Goal: Find specific page/section: Find specific page/section

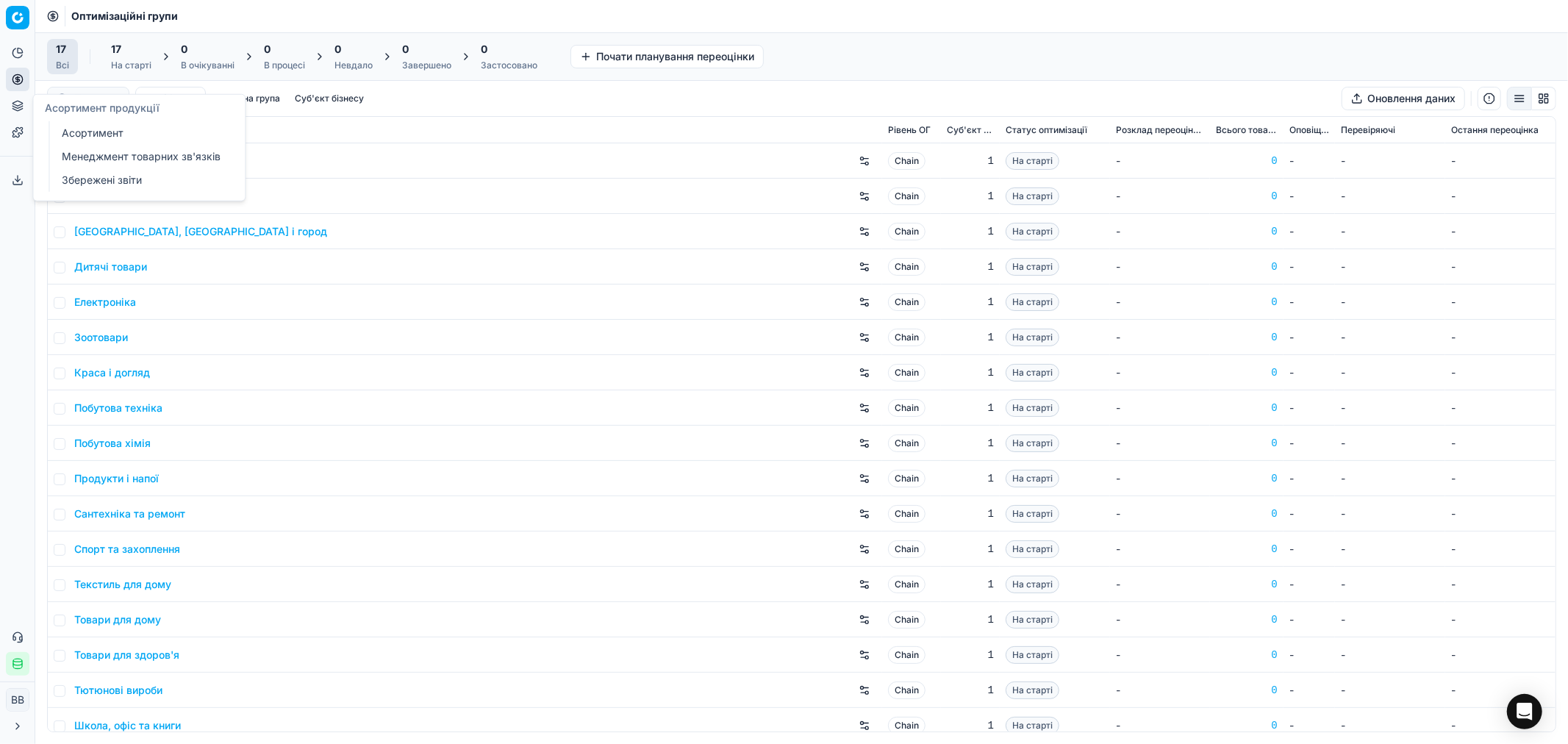
click at [16, 108] on icon at bounding box center [17, 107] width 9 height 2
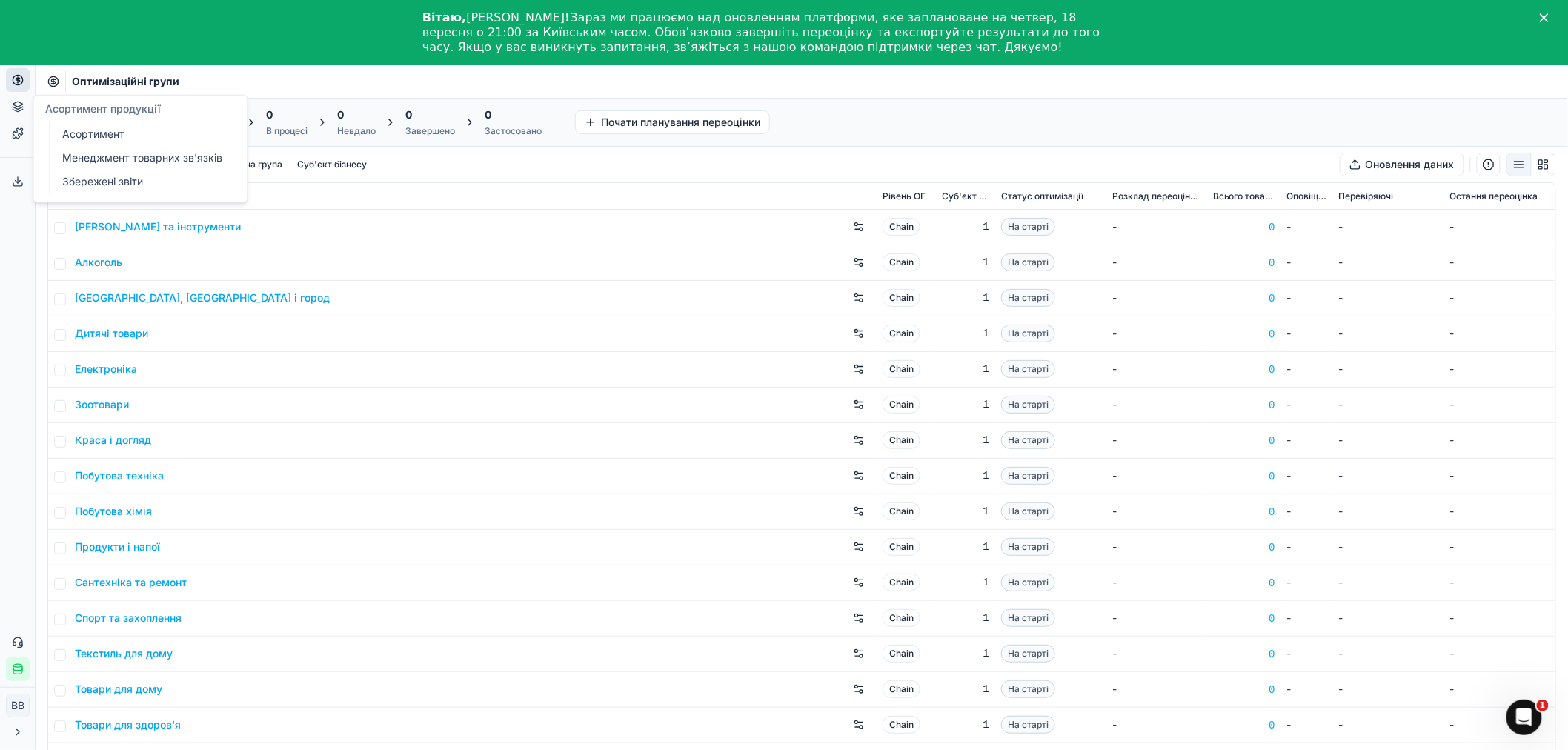
click at [90, 131] on link "Асортимент" at bounding box center [143, 134] width 173 height 21
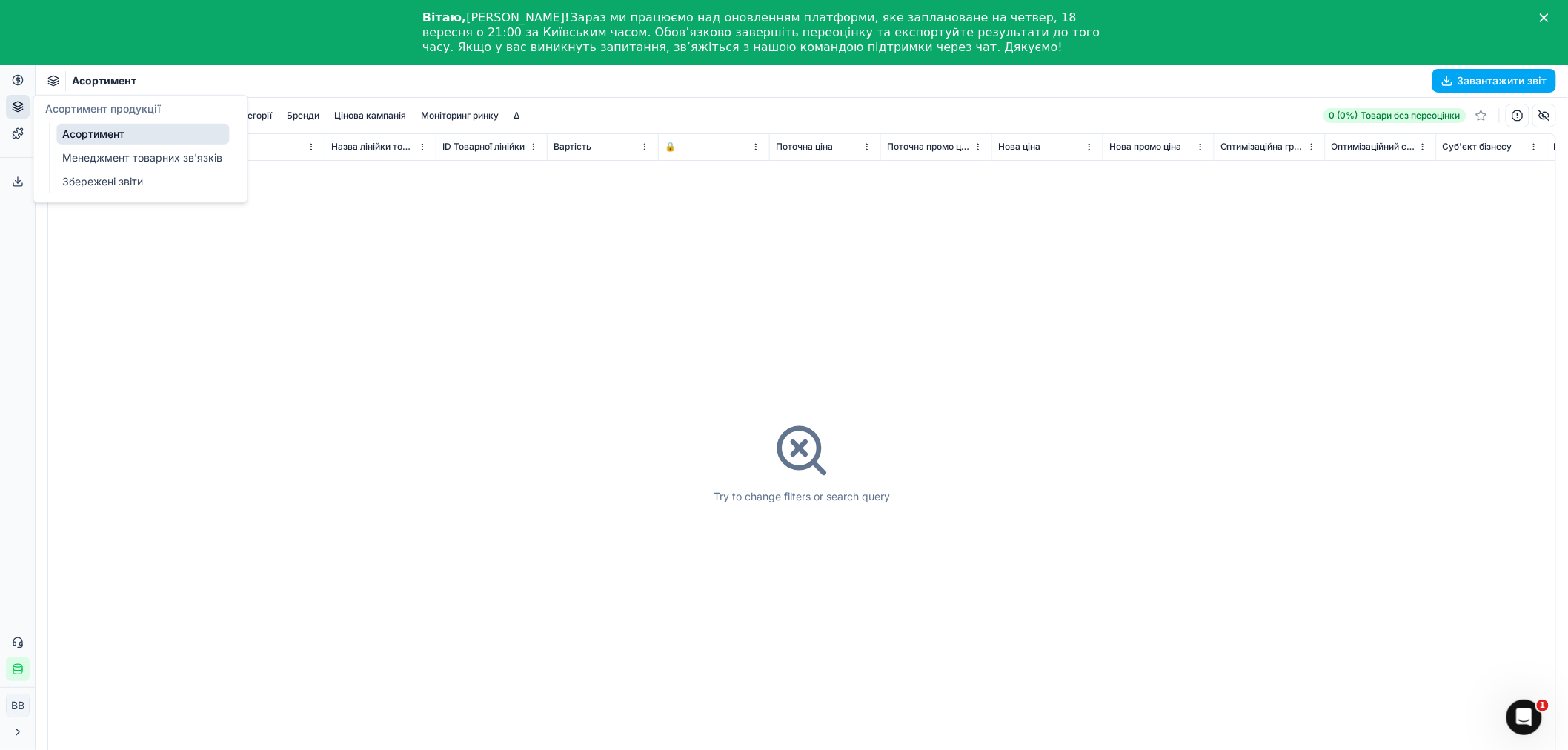
click at [90, 131] on link "Асортимент" at bounding box center [143, 134] width 173 height 21
click at [92, 104] on link "Оптимізаційні групи" at bounding box center [143, 108] width 173 height 21
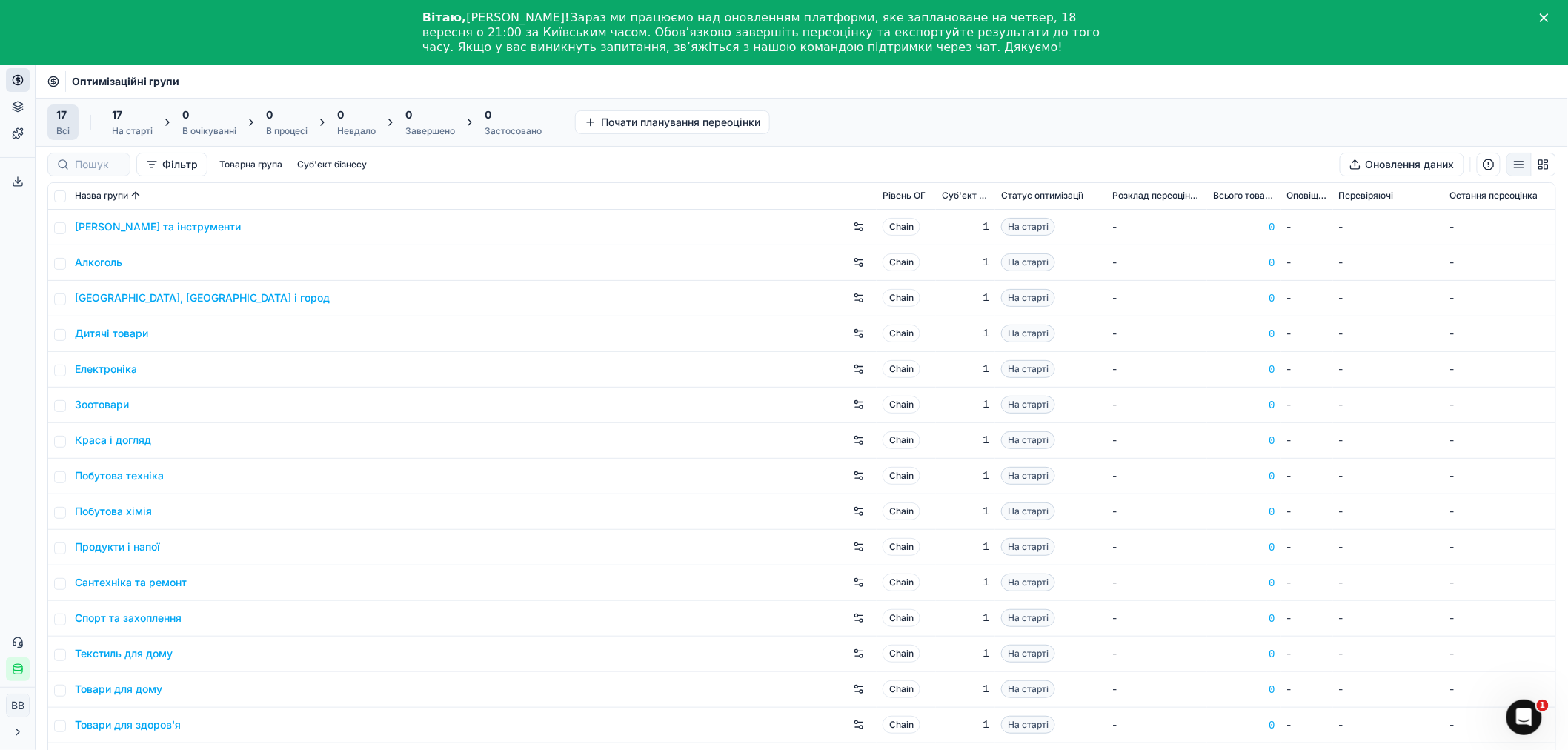
click at [144, 218] on div "[PERSON_NAME] та інструменти" at bounding box center [472, 227] width 796 height 24
click at [142, 223] on link "[PERSON_NAME] та інструменти" at bounding box center [158, 227] width 166 height 15
